Goal: Task Accomplishment & Management: Manage account settings

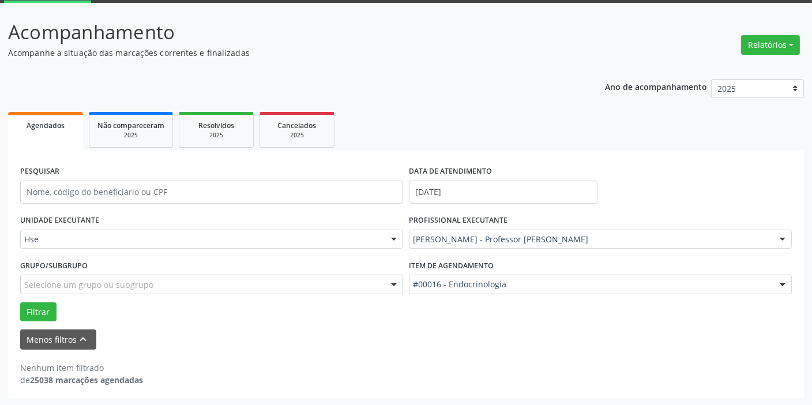
scroll to position [61, 0]
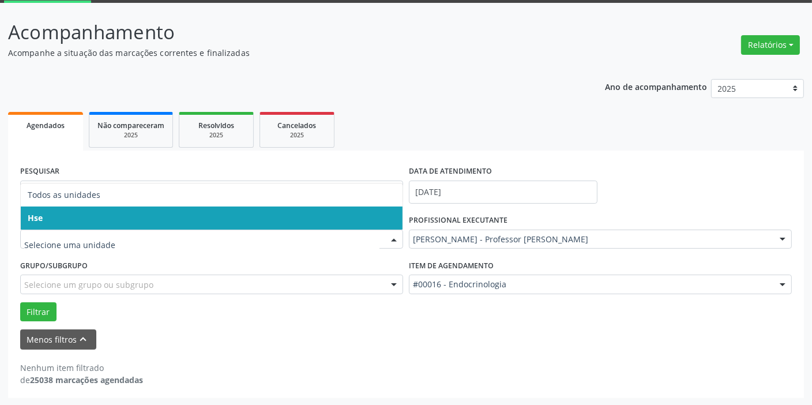
click at [242, 212] on span "Hse" at bounding box center [212, 217] width 382 height 23
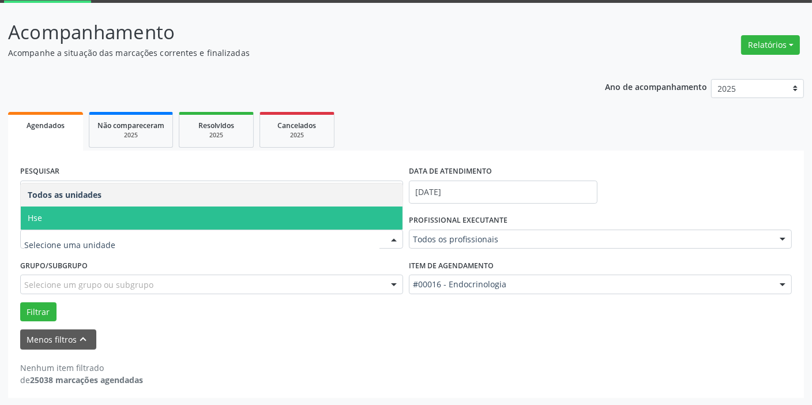
click at [219, 215] on span "Hse" at bounding box center [212, 217] width 382 height 23
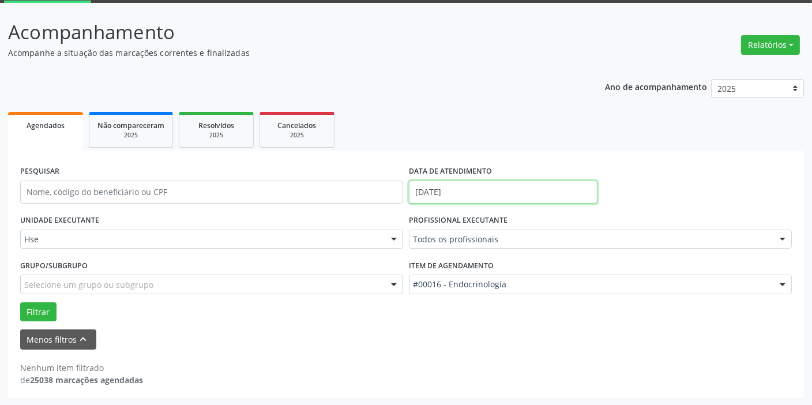
click at [480, 190] on input "[DATE]" at bounding box center [503, 191] width 188 height 23
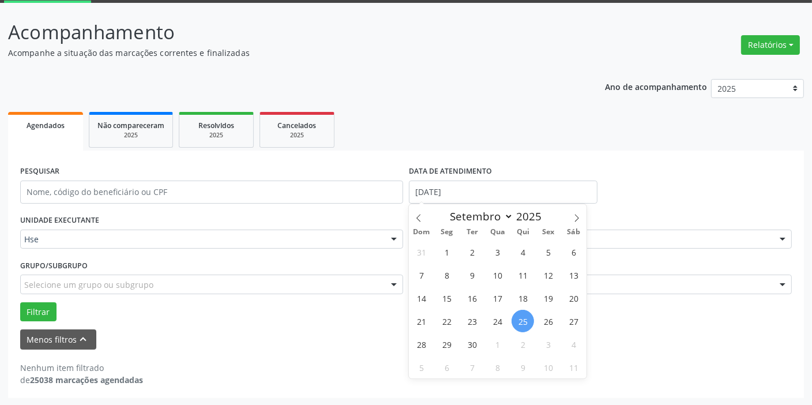
click at [523, 319] on span "25" at bounding box center [522, 321] width 22 height 22
type input "[DATE]"
click at [523, 319] on span "25" at bounding box center [522, 321] width 22 height 22
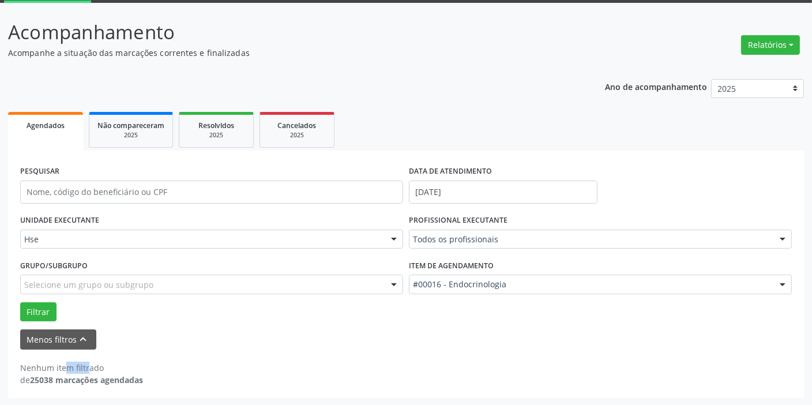
click at [523, 319] on div "Filtrar" at bounding box center [405, 312] width 777 height 20
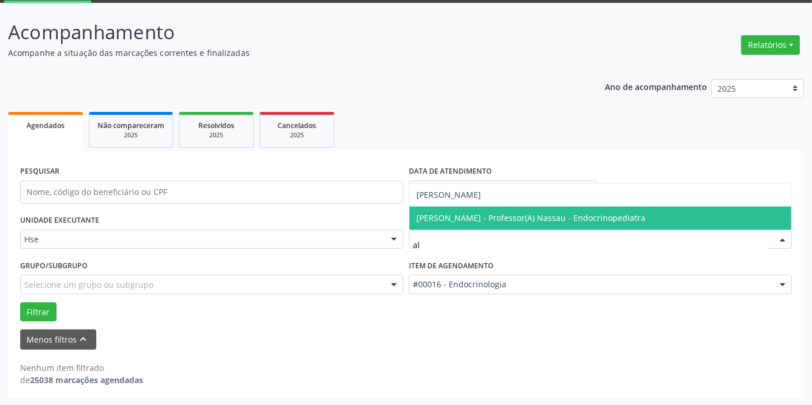
type input "aly"
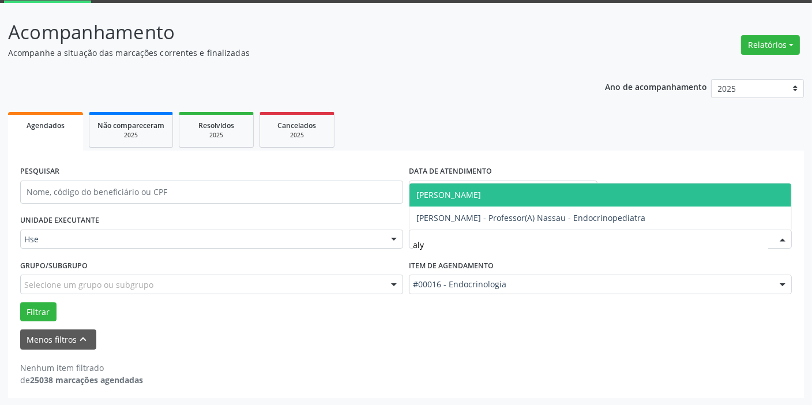
click at [518, 195] on span "[PERSON_NAME]" at bounding box center [600, 194] width 382 height 23
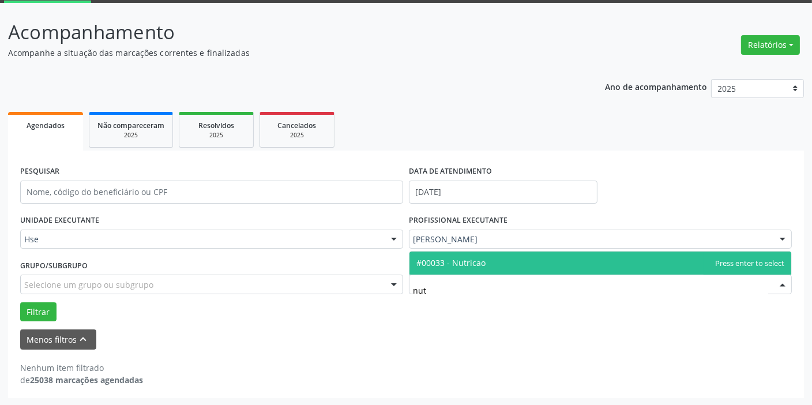
type input "nutr"
click at [623, 265] on span "#00033 - Nutricao" at bounding box center [600, 262] width 382 height 23
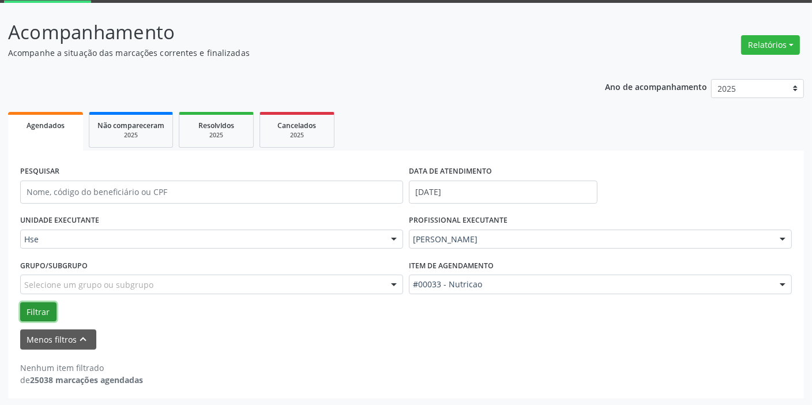
click at [41, 310] on button "Filtrar" at bounding box center [38, 312] width 36 height 20
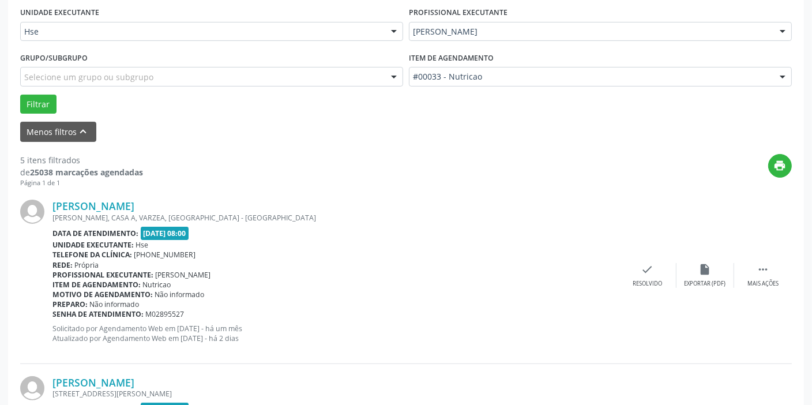
scroll to position [321, 0]
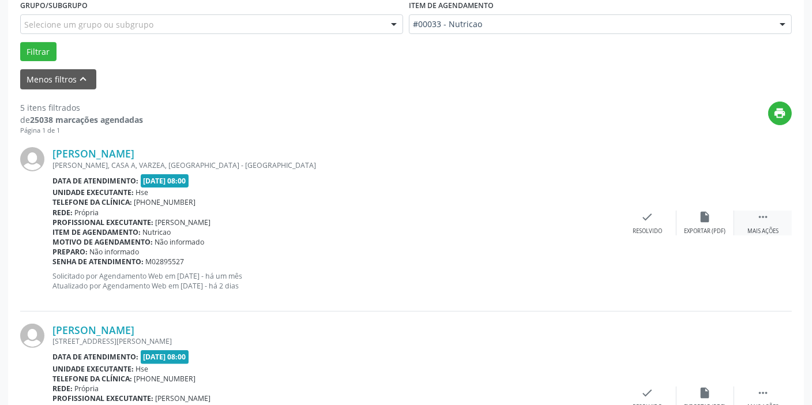
click at [760, 219] on icon "" at bounding box center [762, 216] width 13 height 13
click at [713, 214] on div "alarm_off Não compareceu" at bounding box center [705, 222] width 58 height 25
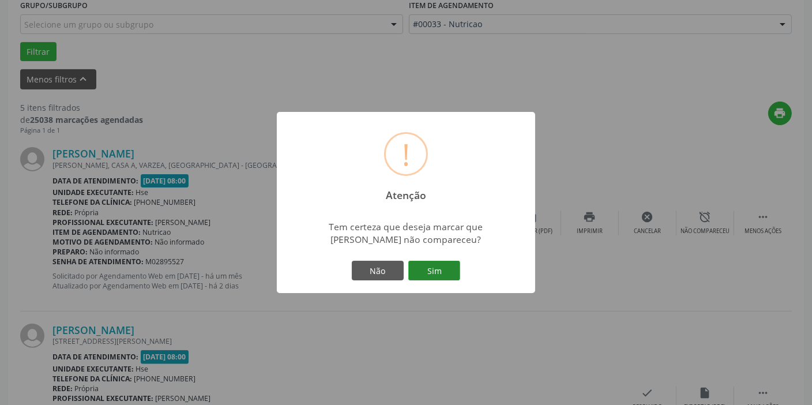
click at [442, 274] on button "Sim" at bounding box center [434, 271] width 52 height 20
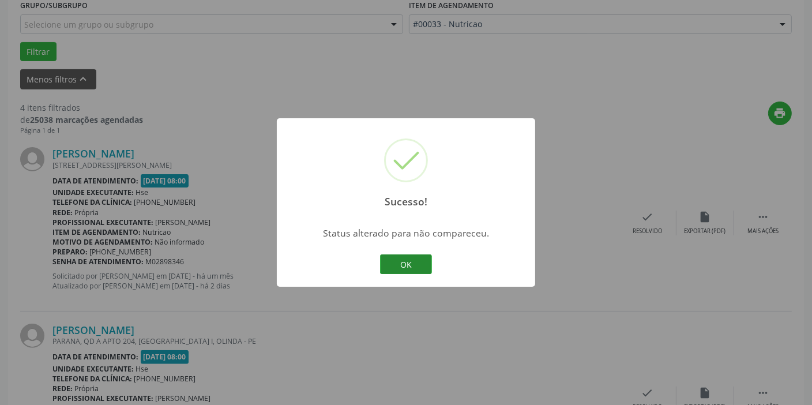
click at [394, 266] on button "OK" at bounding box center [406, 264] width 52 height 20
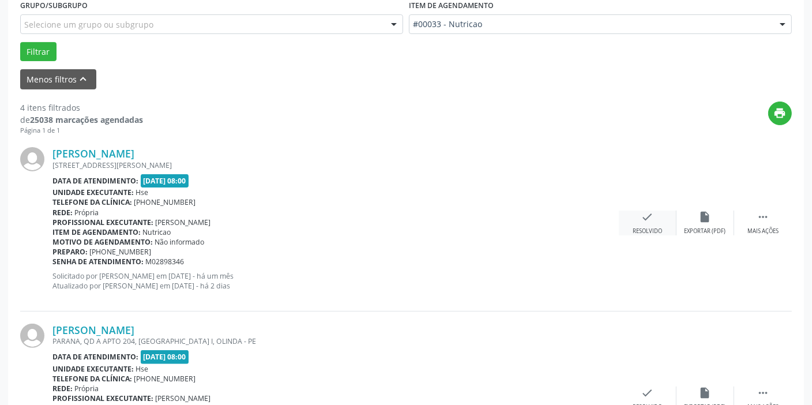
click at [650, 218] on icon "check" at bounding box center [647, 216] width 13 height 13
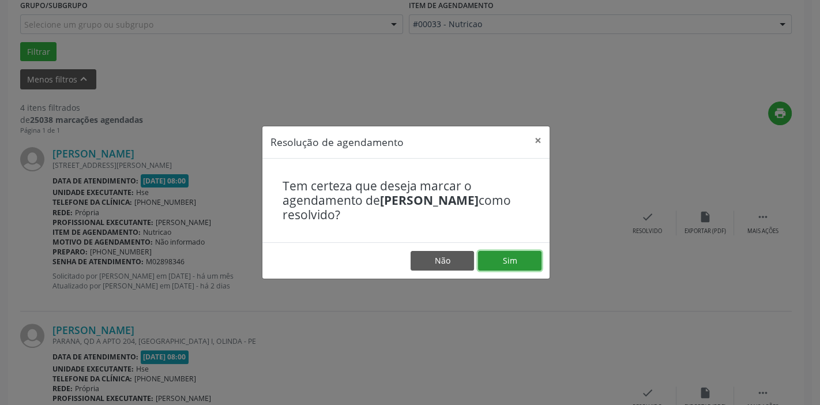
click at [519, 265] on button "Sim" at bounding box center [509, 261] width 63 height 20
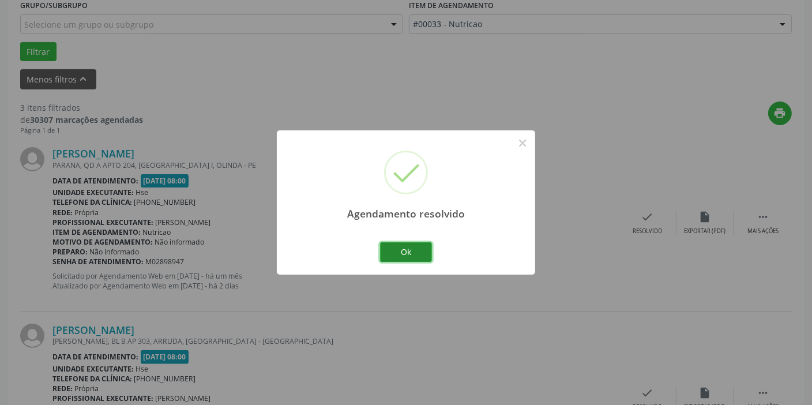
click at [404, 247] on button "Ok" at bounding box center [406, 252] width 52 height 20
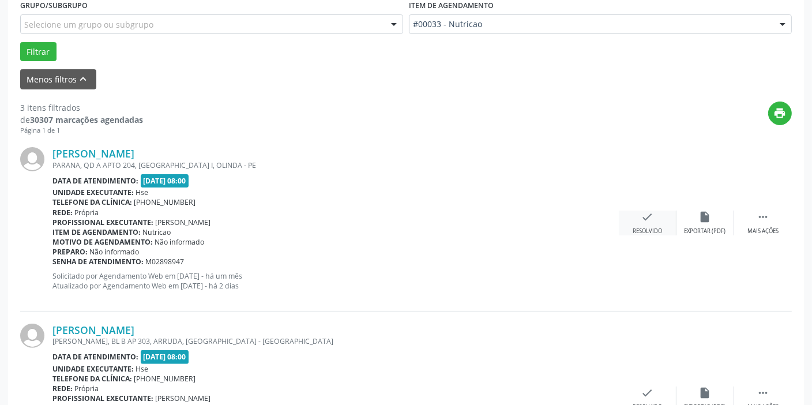
click at [643, 213] on icon "check" at bounding box center [647, 216] width 13 height 13
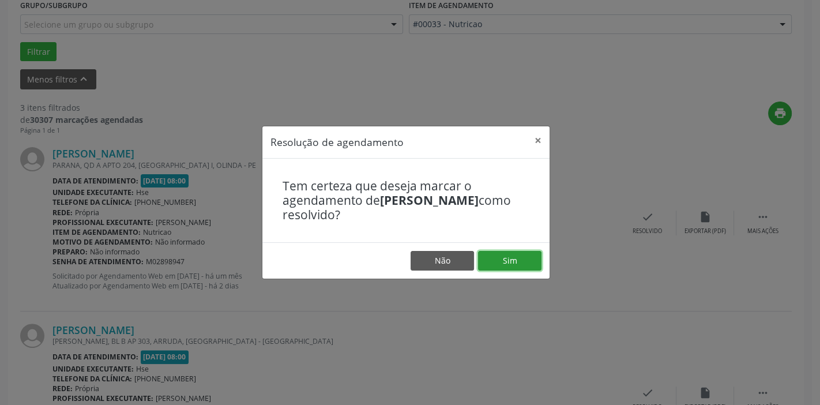
click at [528, 259] on button "Sim" at bounding box center [509, 261] width 63 height 20
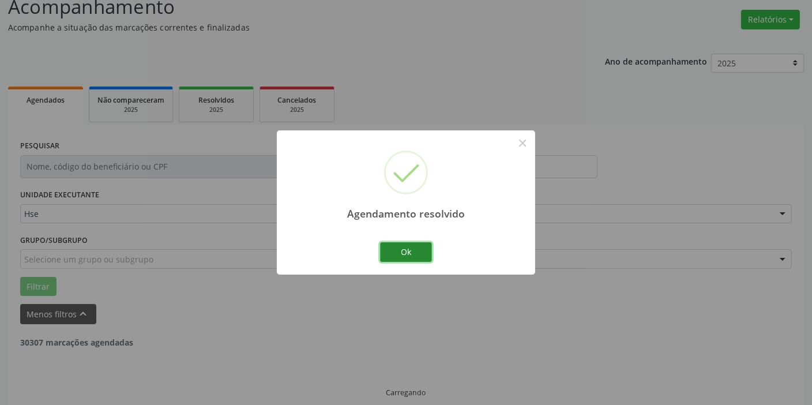
scroll to position [98, 0]
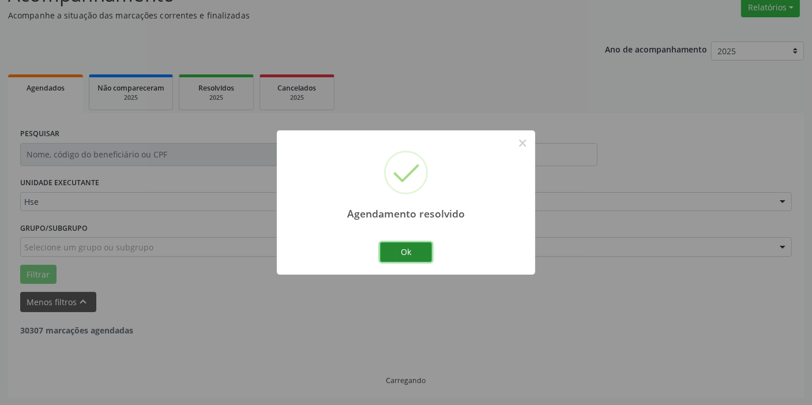
click at [421, 254] on button "Ok" at bounding box center [406, 252] width 52 height 20
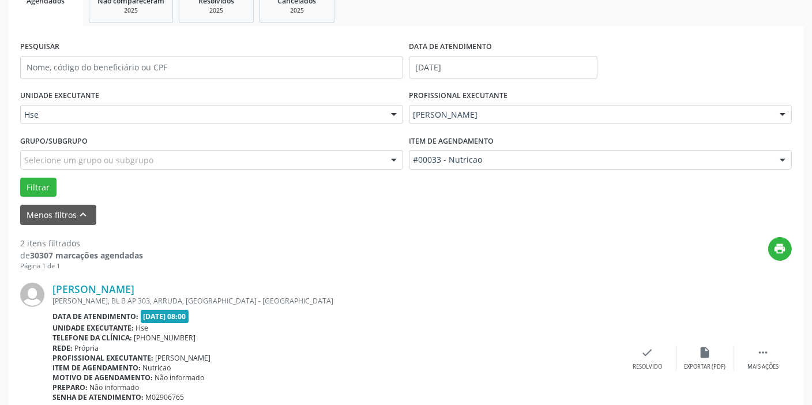
scroll to position [202, 0]
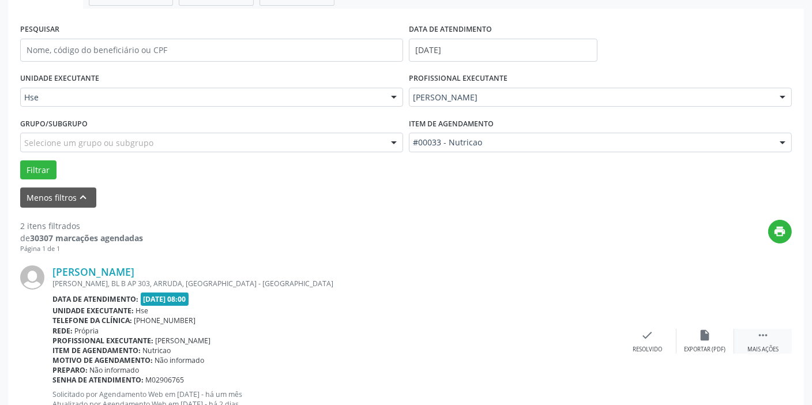
click at [766, 339] on icon "" at bounding box center [762, 335] width 13 height 13
click at [711, 335] on icon "alarm_off" at bounding box center [705, 335] width 13 height 13
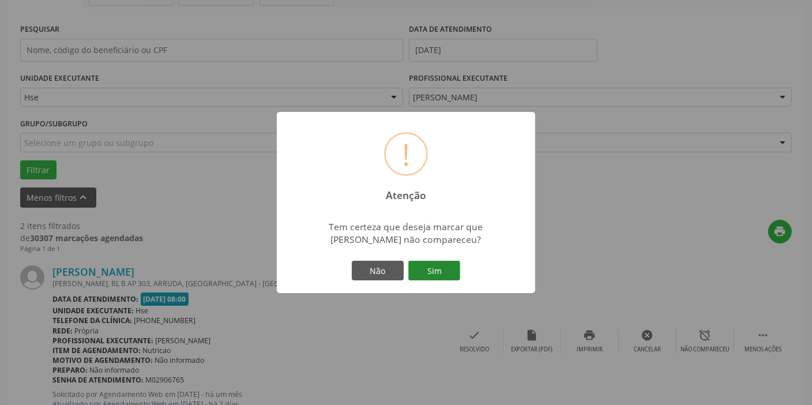
click at [443, 266] on button "Sim" at bounding box center [434, 271] width 52 height 20
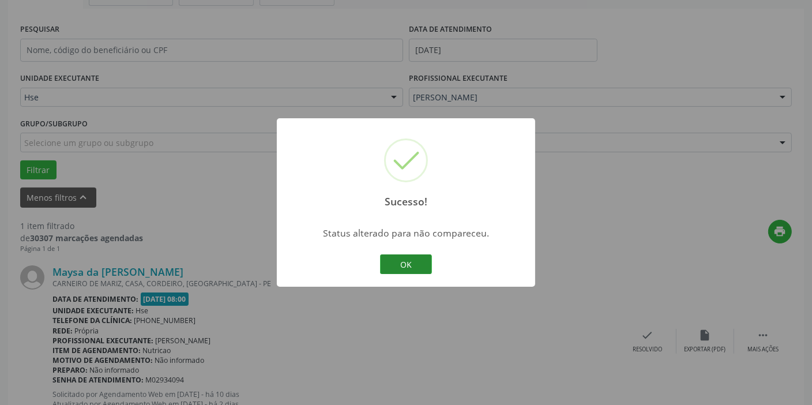
click at [420, 264] on button "OK" at bounding box center [406, 264] width 52 height 20
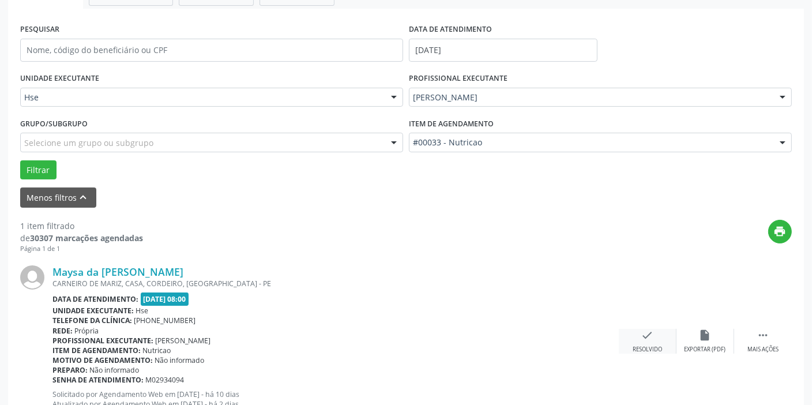
click at [641, 333] on icon "check" at bounding box center [647, 335] width 13 height 13
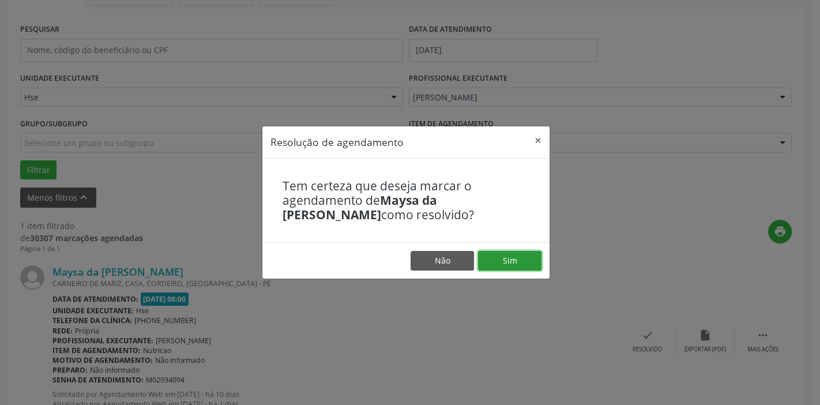
click at [512, 262] on button "Sim" at bounding box center [509, 261] width 63 height 20
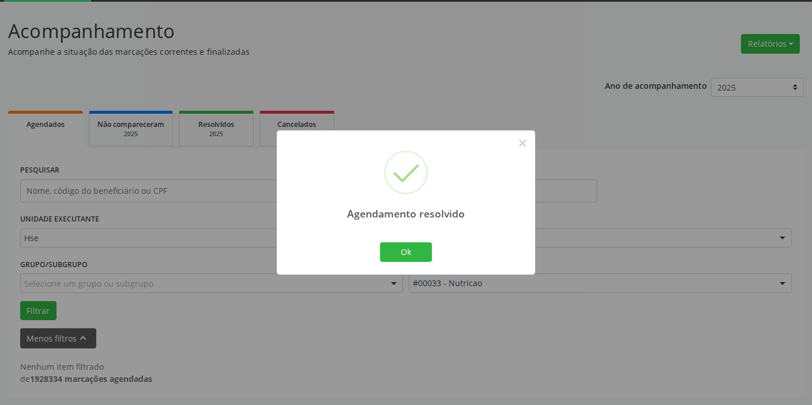
scroll to position [61, 0]
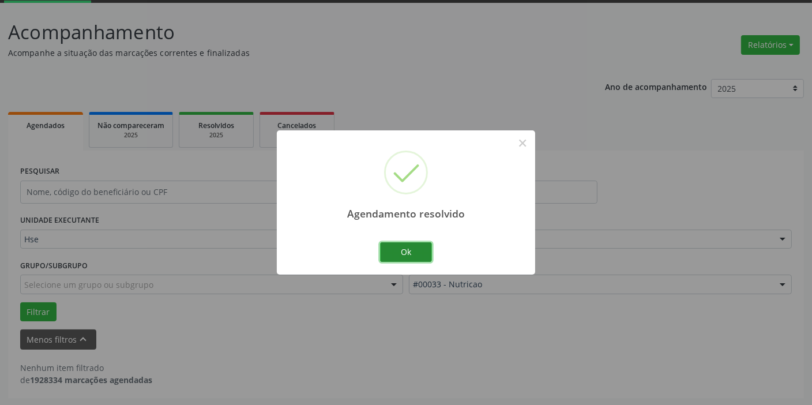
click at [422, 251] on button "Ok" at bounding box center [406, 252] width 52 height 20
